Goal: Task Accomplishment & Management: Manage account settings

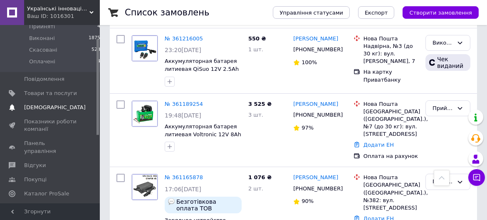
scroll to position [86, 0]
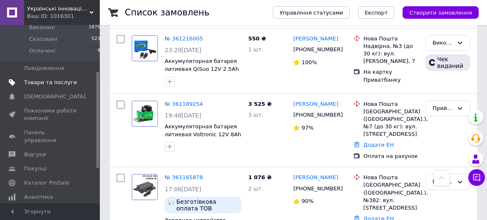
click at [48, 79] on span "Товари та послуги" at bounding box center [50, 82] width 53 height 7
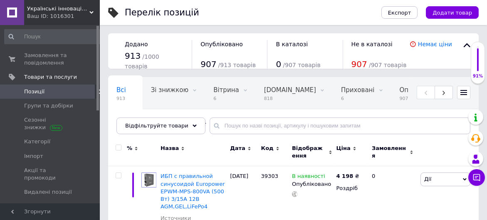
click at [98, 89] on icon at bounding box center [100, 91] width 5 height 5
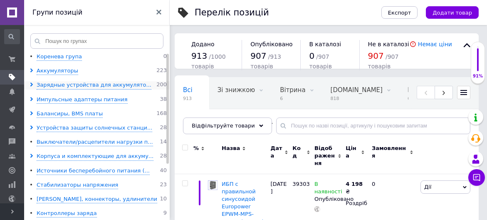
click at [32, 84] on use at bounding box center [31, 84] width 2 height 4
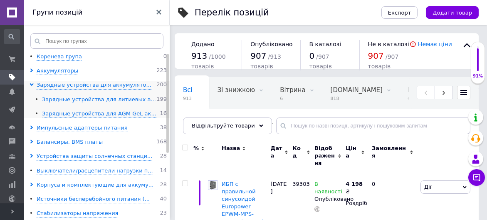
click at [60, 99] on div "Зарядные устройства для литиевых а..." at bounding box center [99, 100] width 114 height 8
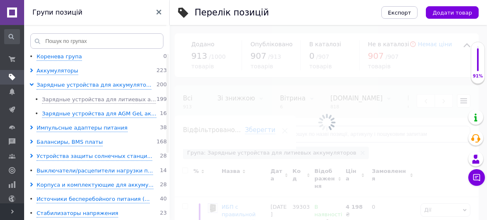
scroll to position [0, 280]
click at [159, 13] on use at bounding box center [158, 12] width 5 height 5
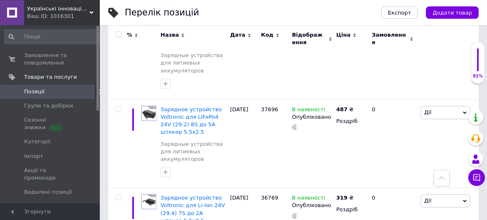
scroll to position [8057, 0]
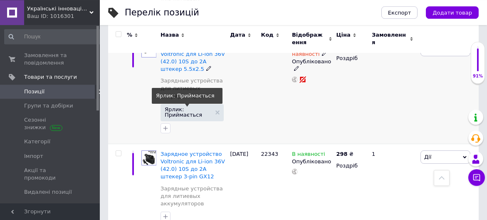
scroll to position [357, 0]
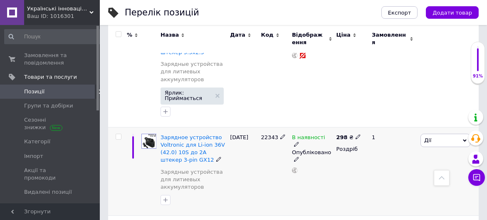
click at [265, 134] on span "22343" at bounding box center [269, 137] width 17 height 6
copy span "22343"
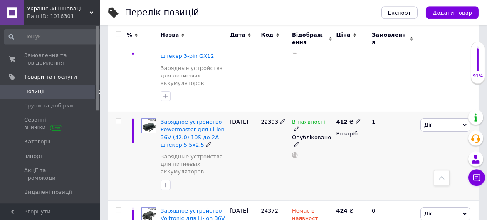
scroll to position [447, 0]
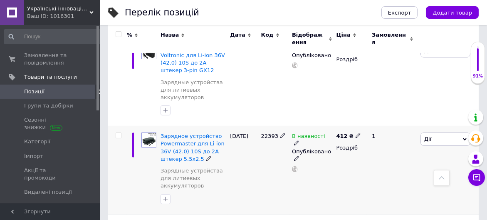
click at [263, 133] on span "22393" at bounding box center [269, 136] width 17 height 6
copy span "22393"
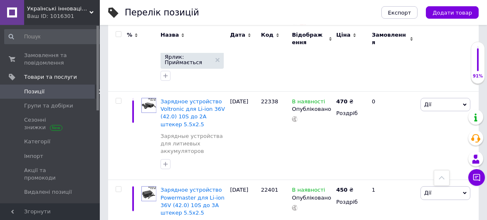
scroll to position [714, 0]
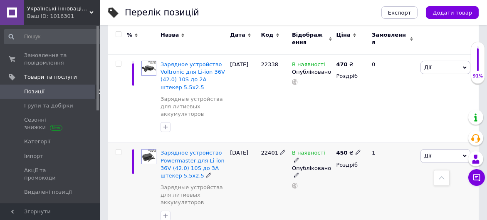
click at [265, 149] on span "22401" at bounding box center [269, 152] width 17 height 6
copy span "22401"
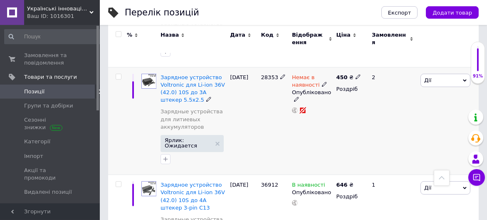
scroll to position [893, 0]
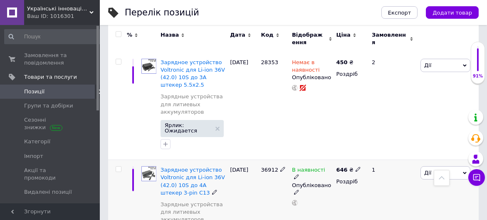
click at [266, 166] on span "36912" at bounding box center [269, 169] width 17 height 6
copy span "36912"
